Goal: Information Seeking & Learning: Learn about a topic

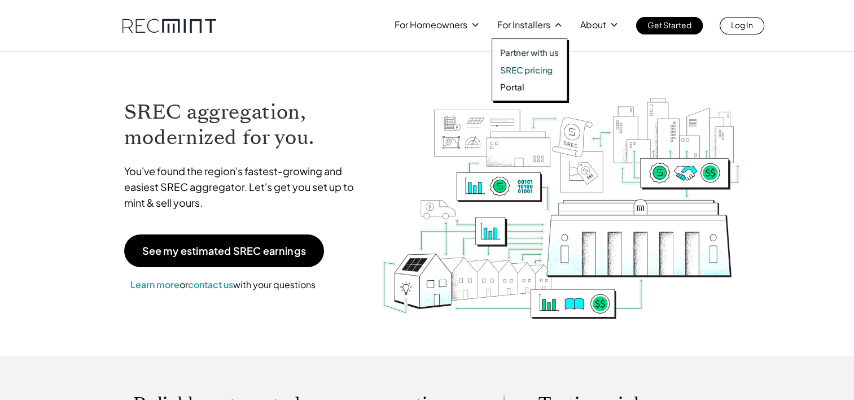
click at [536, 75] on p "SREC pricing" at bounding box center [526, 69] width 53 height 11
click at [514, 29] on p "For Installers" at bounding box center [524, 25] width 53 height 16
click at [514, 70] on p "SREC pricing" at bounding box center [526, 69] width 53 height 11
